Goal: Information Seeking & Learning: Learn about a topic

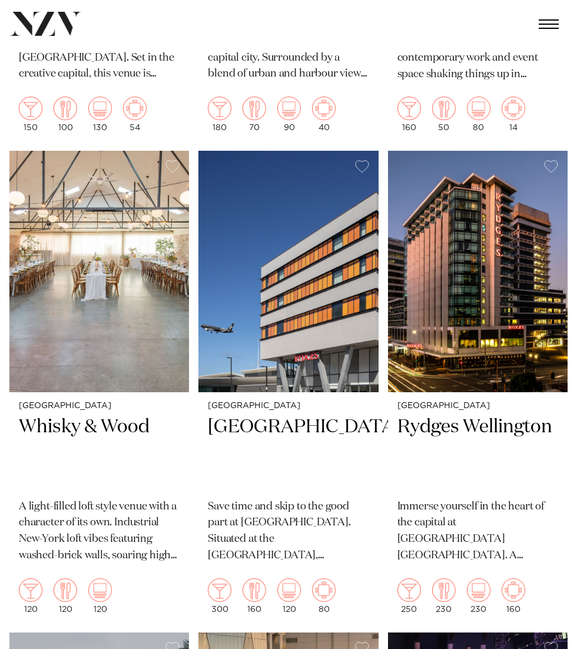
scroll to position [1118, 0]
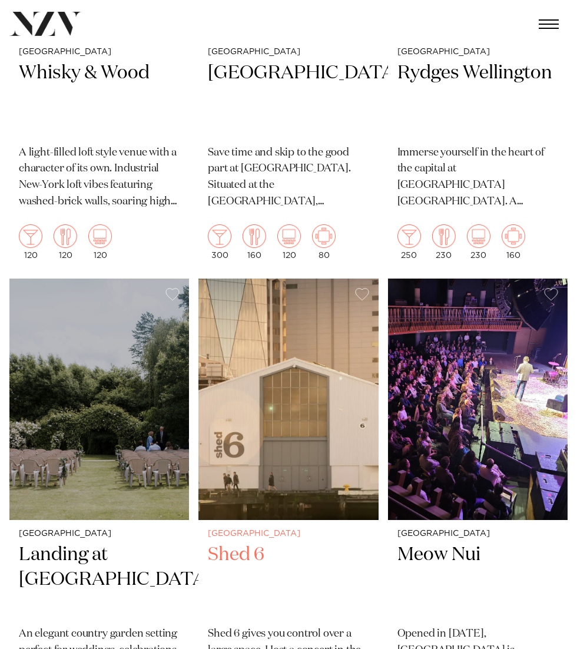
click at [215, 388] on img at bounding box center [287, 398] width 179 height 241
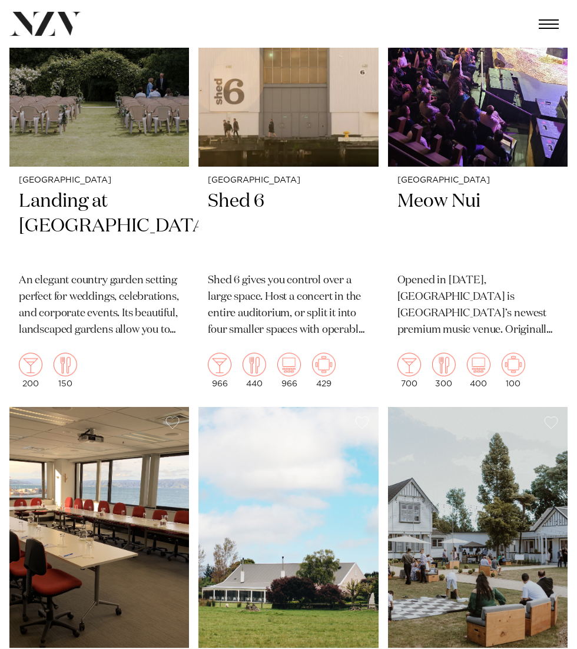
scroll to position [1929, 0]
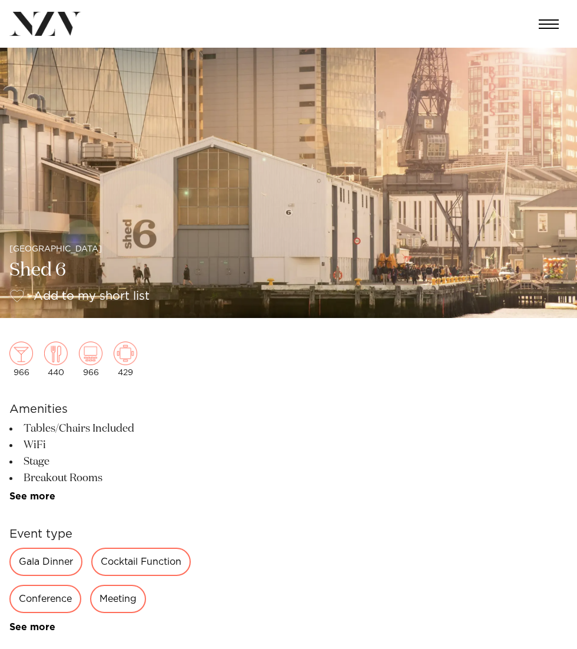
click at [67, 33] on img at bounding box center [45, 24] width 72 height 24
click at [0, 0] on link "Locations" at bounding box center [0, 0] width 0 height 0
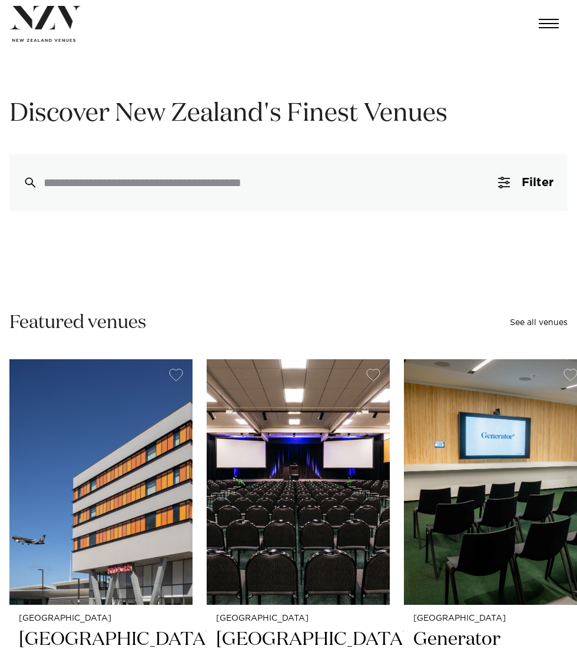
click at [0, 0] on link "Locations" at bounding box center [0, 0] width 0 height 0
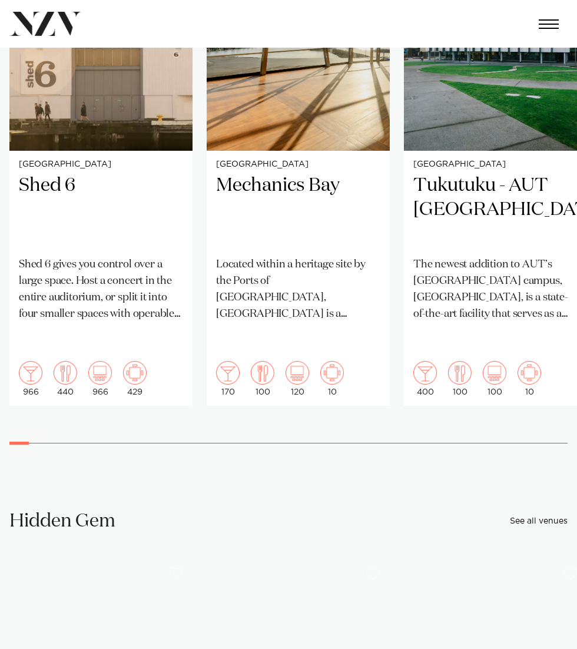
scroll to position [3943, 0]
